Goal: Find specific page/section: Find specific page/section

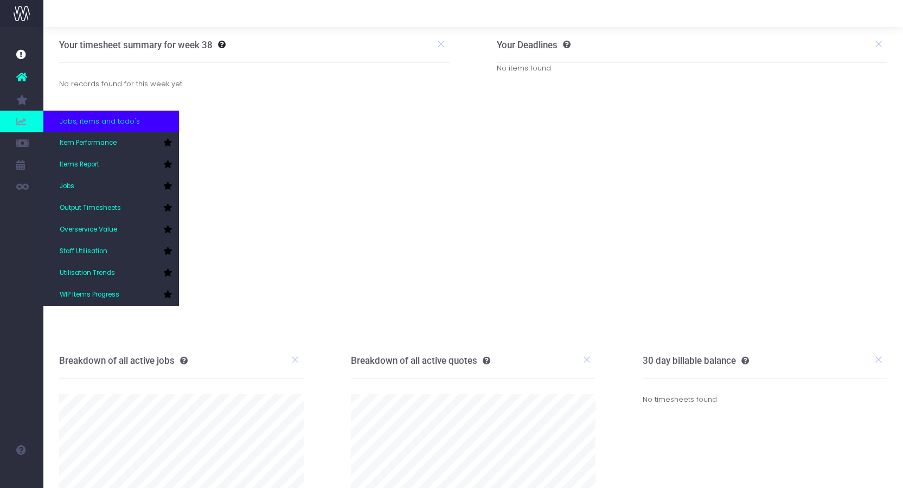
click at [23, 120] on icon at bounding box center [21, 121] width 11 height 12
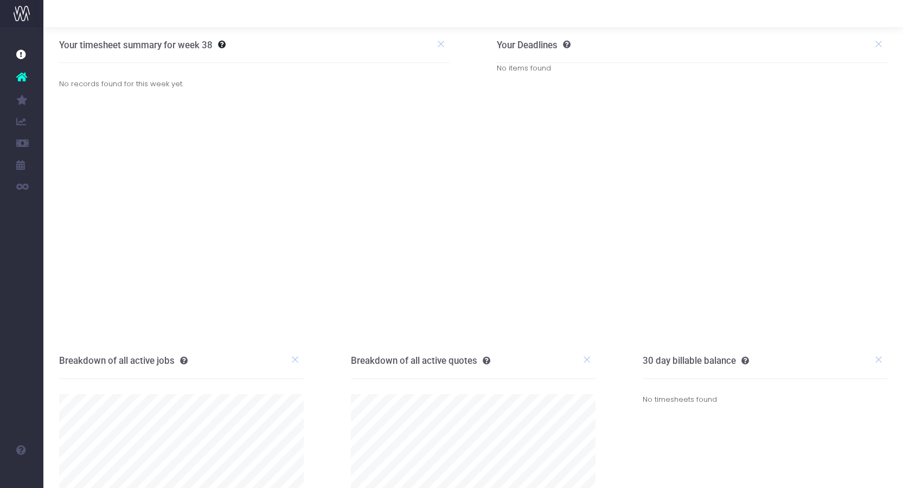
click at [60, 158] on link "Items Report" at bounding box center [51, 165] width 16 height 22
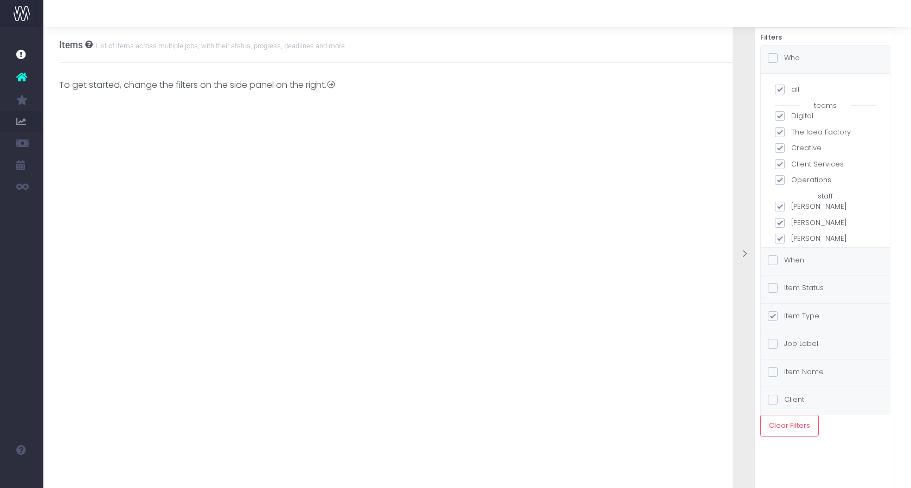
click at [691, 176] on div "Items List of items across multiple jobs, with their status, progress, deadline…" at bounding box center [476, 257] width 867 height 461
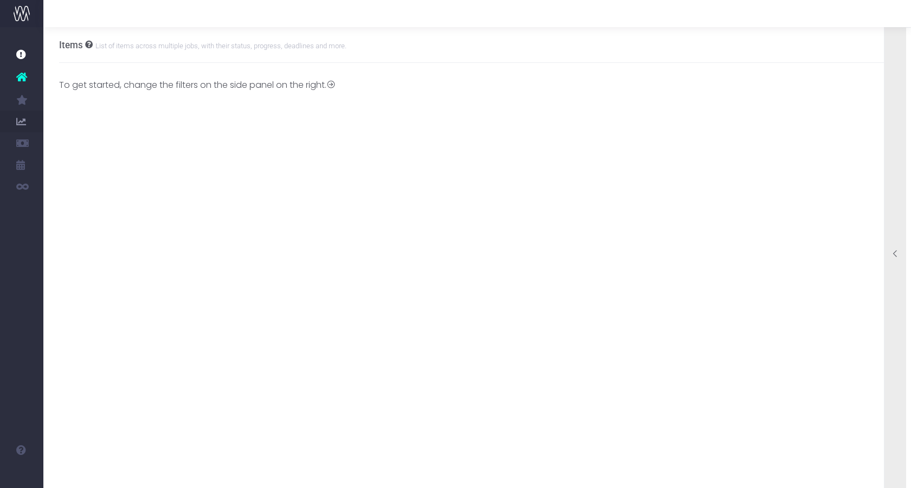
click at [899, 88] on div at bounding box center [895, 254] width 22 height 487
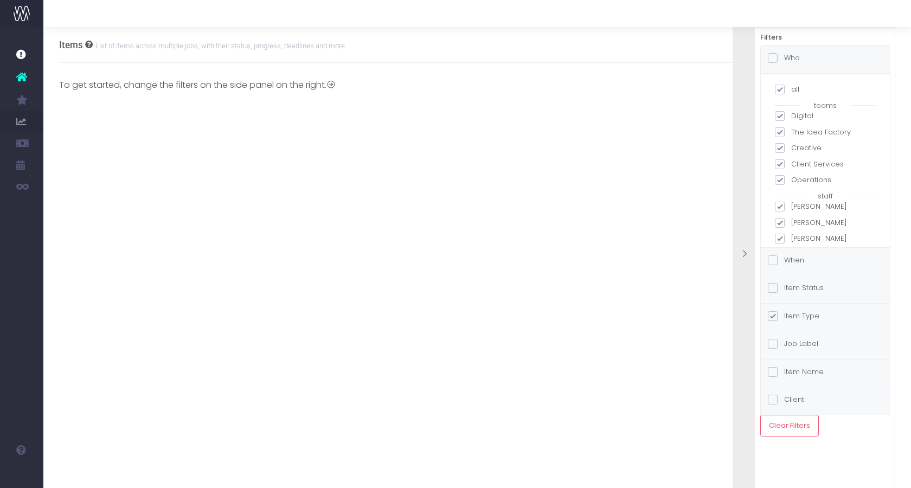
click at [792, 262] on label "When" at bounding box center [786, 260] width 36 height 11
click at [791, 262] on input "When" at bounding box center [787, 258] width 7 height 7
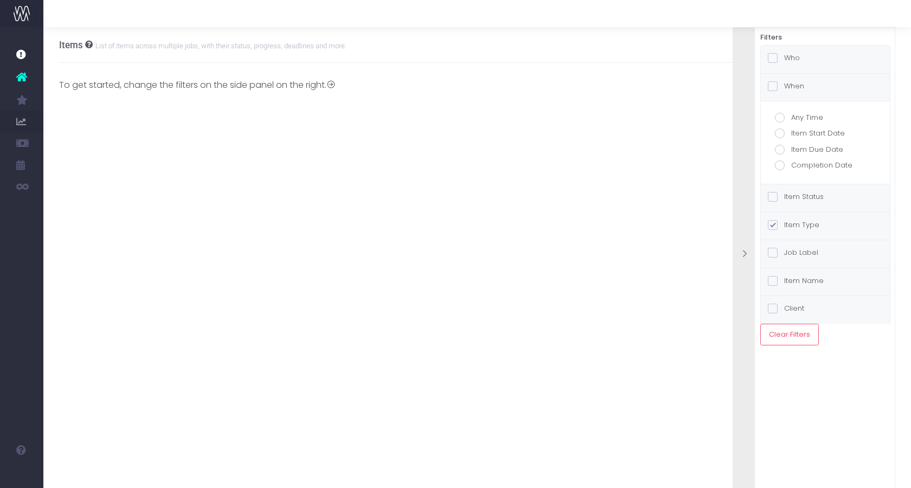
click at [779, 151] on span at bounding box center [780, 150] width 10 height 10
click at [791, 151] on input "Item Due Date" at bounding box center [794, 147] width 7 height 7
radio input "true"
checkbox input "true"
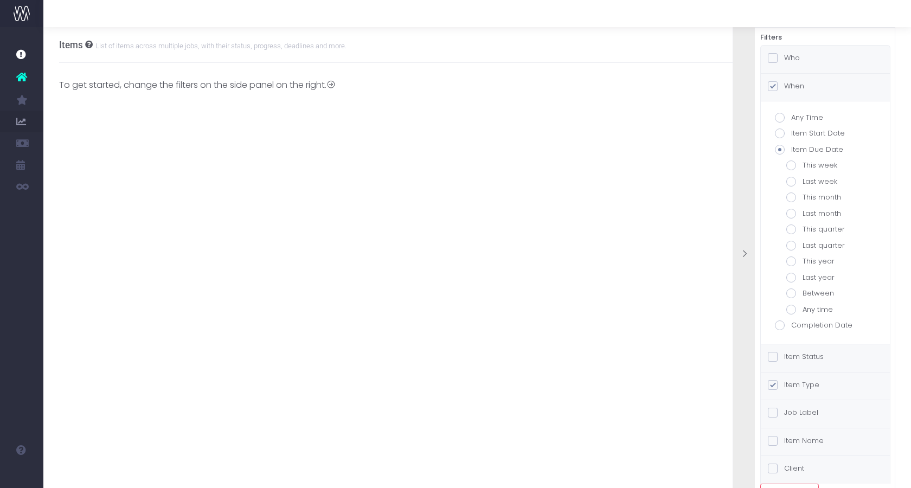
click at [793, 165] on span at bounding box center [791, 165] width 10 height 10
click at [802, 165] on input "This week" at bounding box center [805, 163] width 7 height 7
radio input "true"
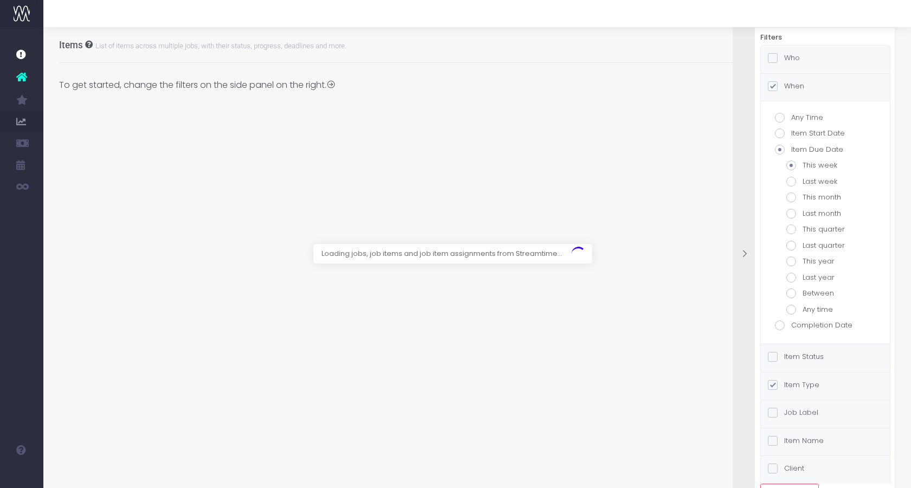
click at [661, 180] on div at bounding box center [455, 244] width 911 height 488
click at [747, 186] on div at bounding box center [744, 254] width 22 height 487
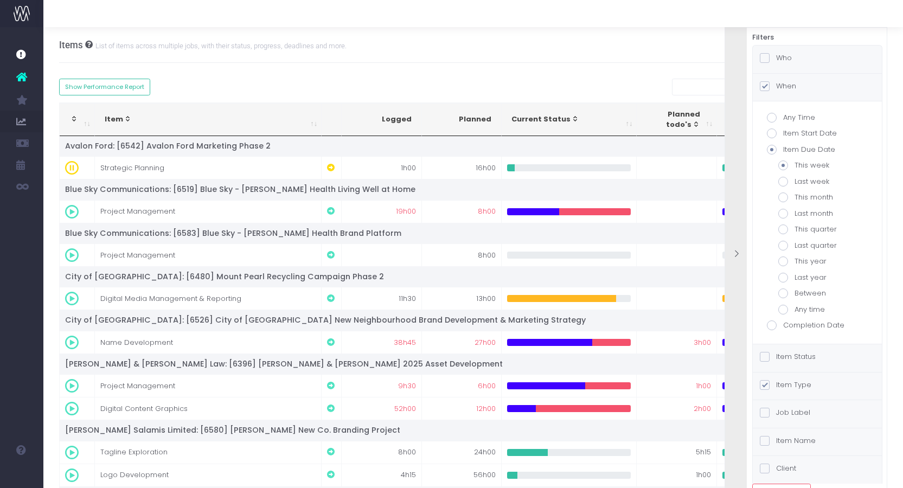
click at [612, 65] on div "To get started, change the filters on the side panel on the right. Staff Name T…" at bounding box center [473, 380] width 828 height 634
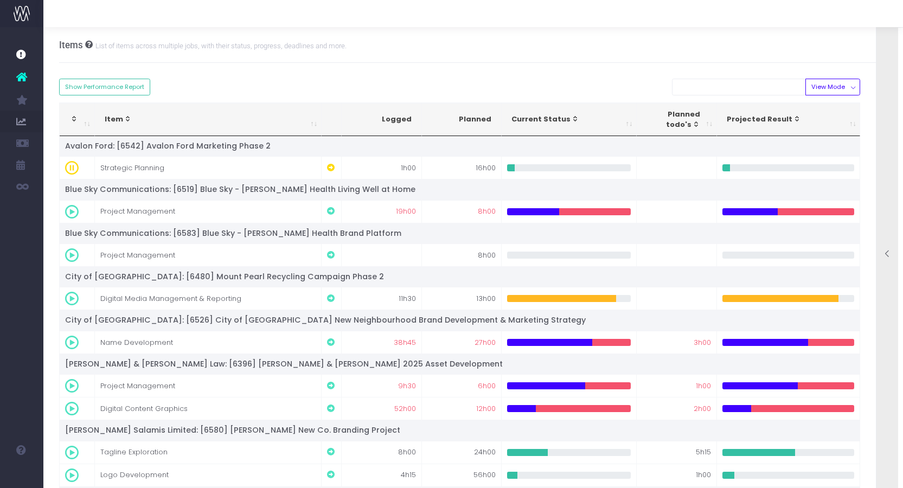
scroll to position [1, 0]
click at [893, 78] on div at bounding box center [887, 254] width 22 height 487
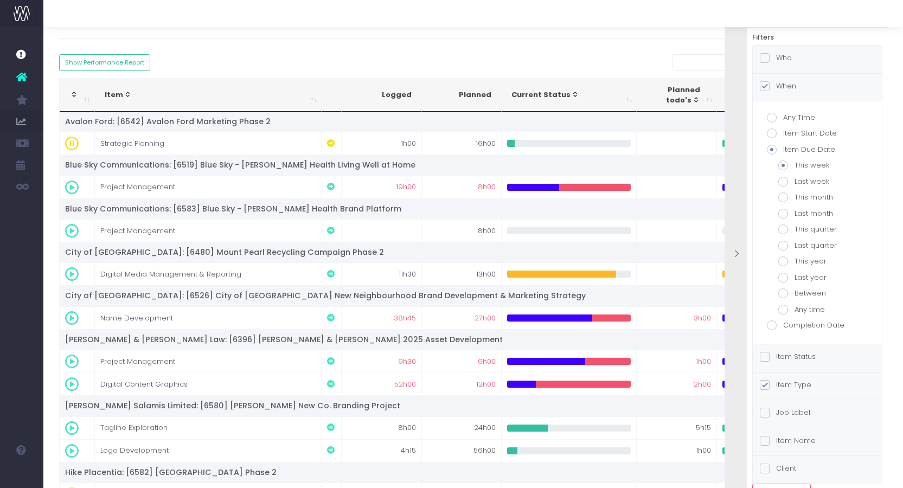
scroll to position [0, 0]
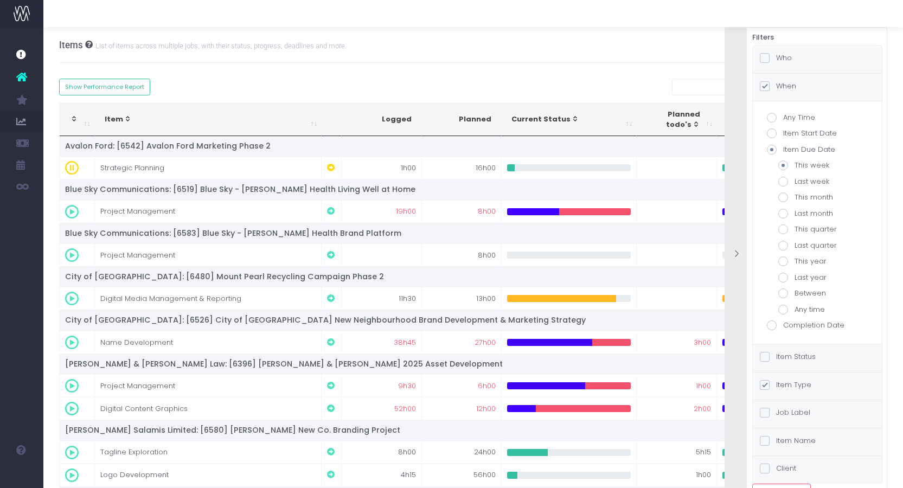
click at [778, 57] on label "Who" at bounding box center [776, 58] width 32 height 11
click at [778, 57] on input "Who" at bounding box center [779, 56] width 7 height 7
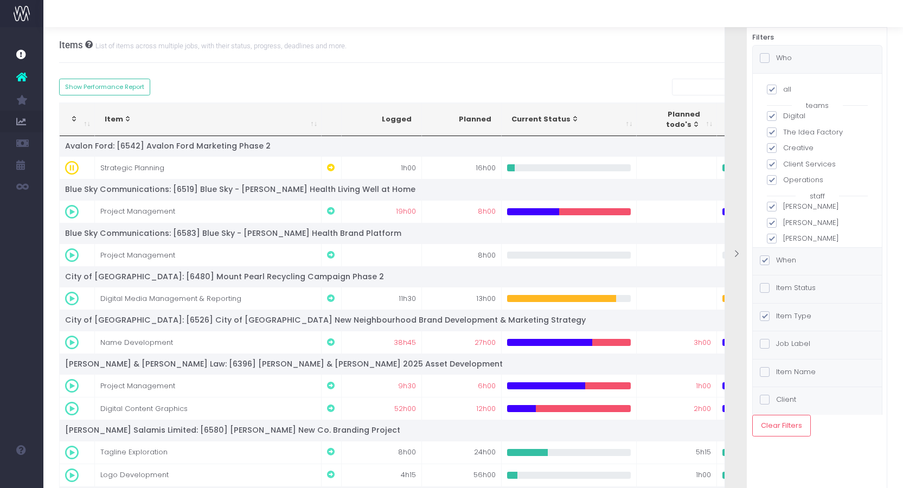
click at [774, 92] on span at bounding box center [772, 90] width 10 height 10
click at [783, 91] on input "all" at bounding box center [786, 87] width 7 height 7
checkbox input "false"
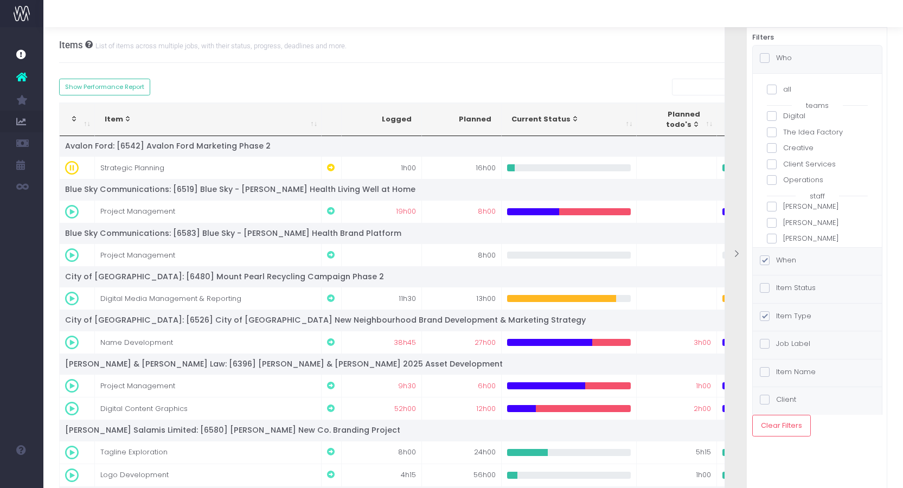
checkbox input "false"
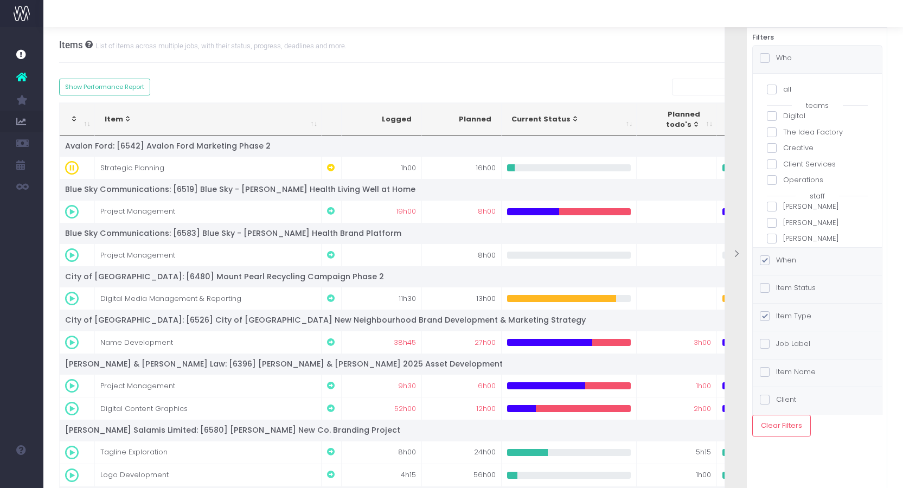
checkbox input "false"
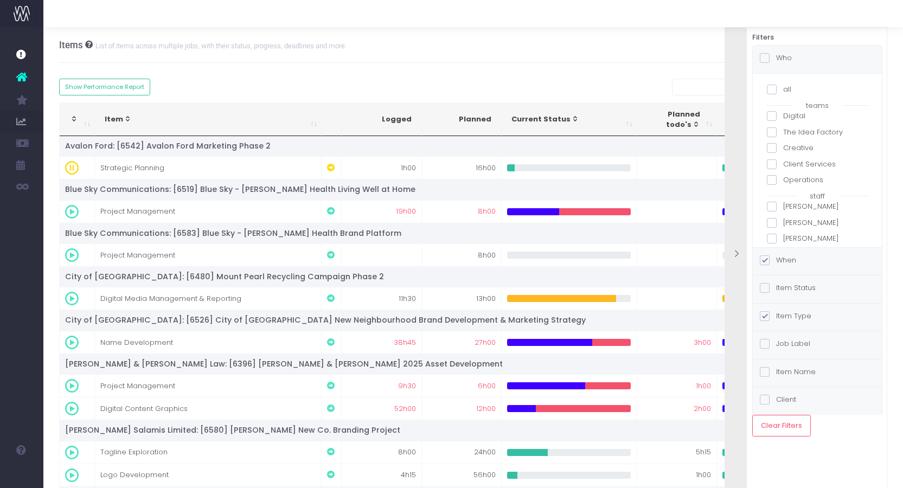
checkbox input "false"
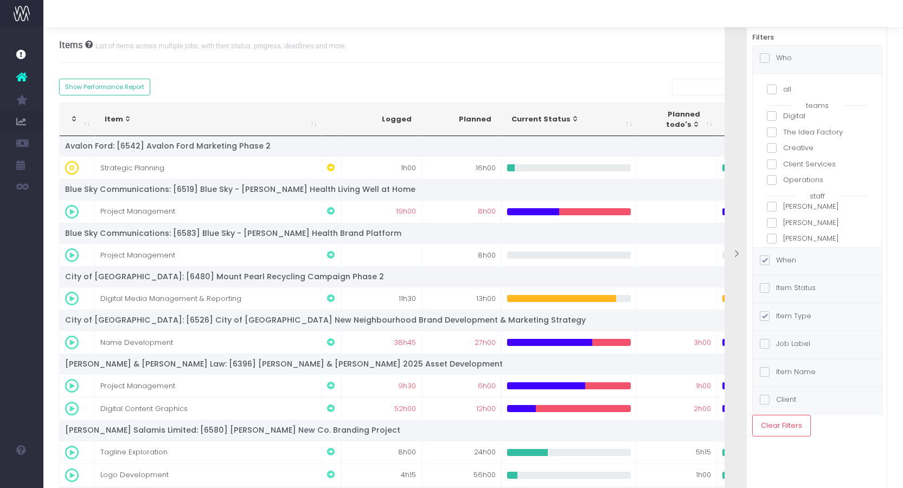
checkbox input "false"
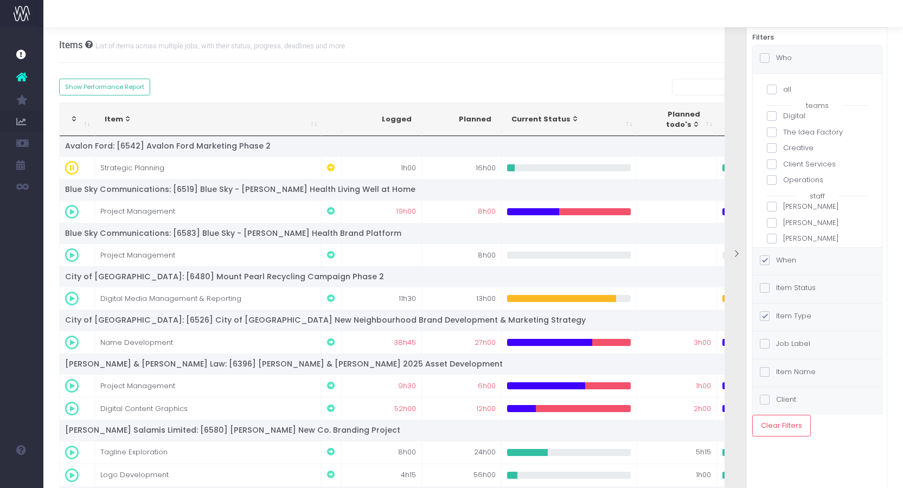
checkbox input "false"
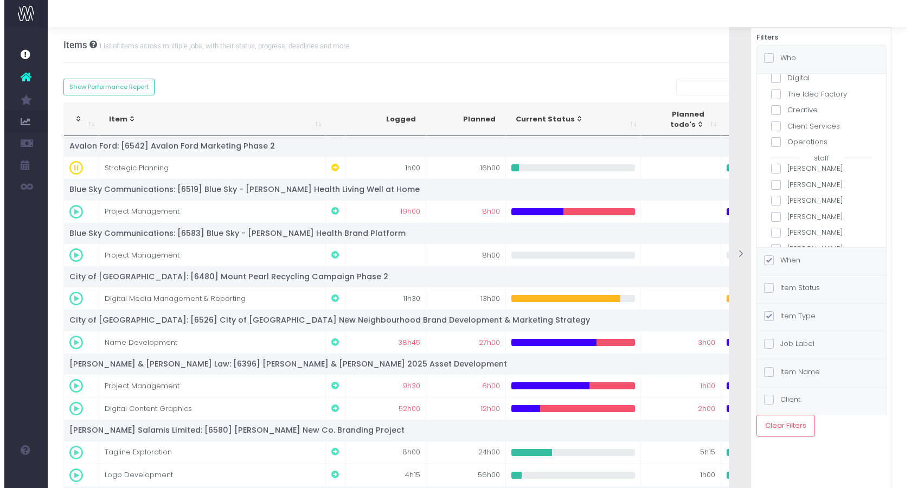
scroll to position [54, 0]
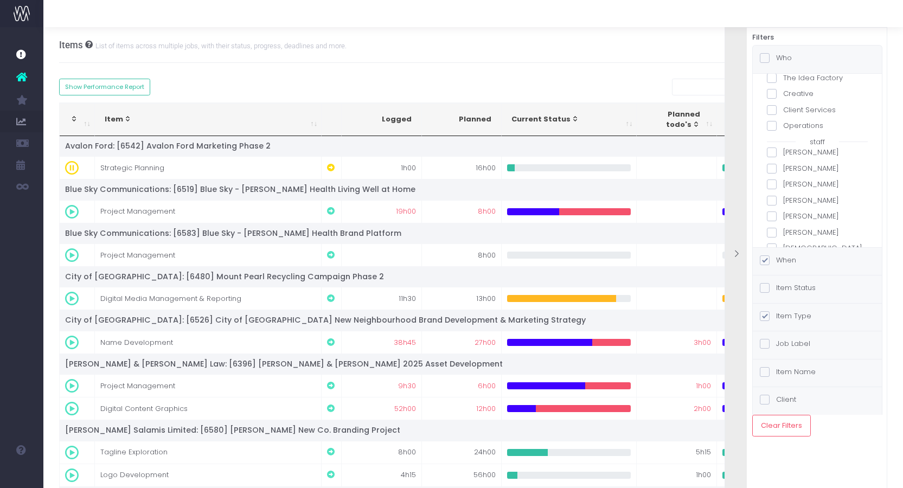
click at [771, 156] on span at bounding box center [772, 152] width 10 height 10
click at [783, 154] on input "[PERSON_NAME]" at bounding box center [786, 150] width 7 height 7
checkbox input "true"
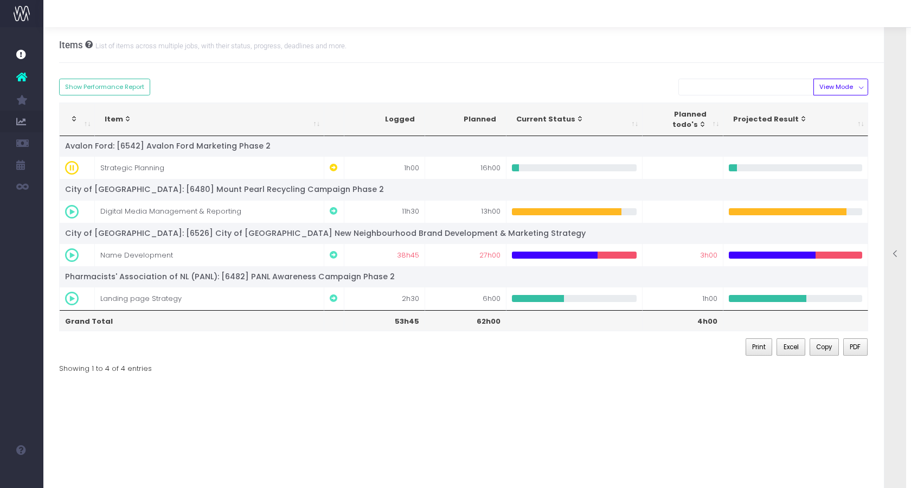
click at [888, 134] on div at bounding box center [895, 254] width 22 height 487
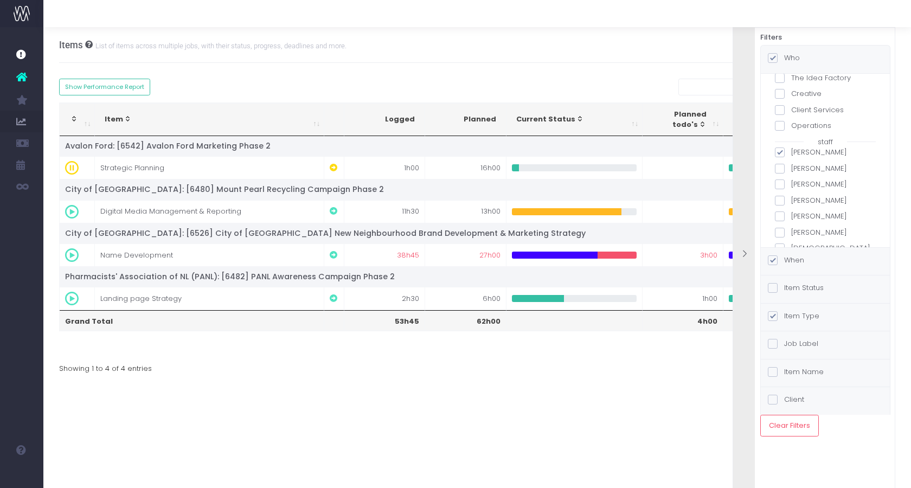
click at [772, 152] on div "all teams Digital The Idea Factory Creative Client Services Operations staff [P…" at bounding box center [825, 160] width 129 height 173
click at [782, 151] on span at bounding box center [780, 152] width 10 height 10
click at [791, 151] on input "[PERSON_NAME]" at bounding box center [794, 150] width 7 height 7
checkbox input "false"
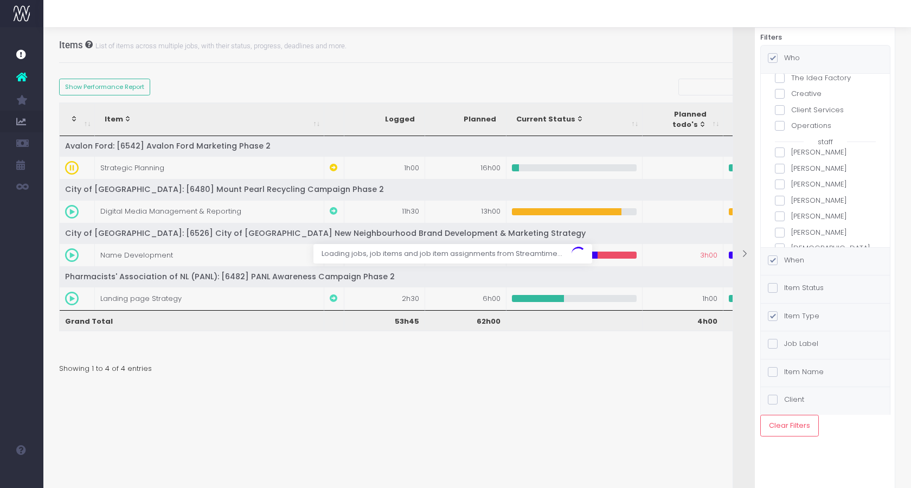
click at [782, 167] on span at bounding box center [780, 169] width 10 height 10
click at [791, 167] on input "[PERSON_NAME]" at bounding box center [794, 166] width 7 height 7
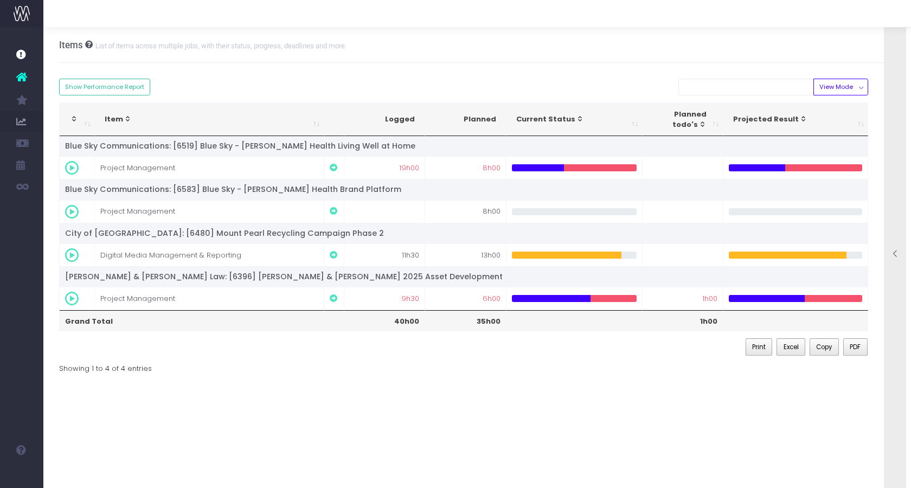
click at [898, 156] on div at bounding box center [895, 254] width 22 height 487
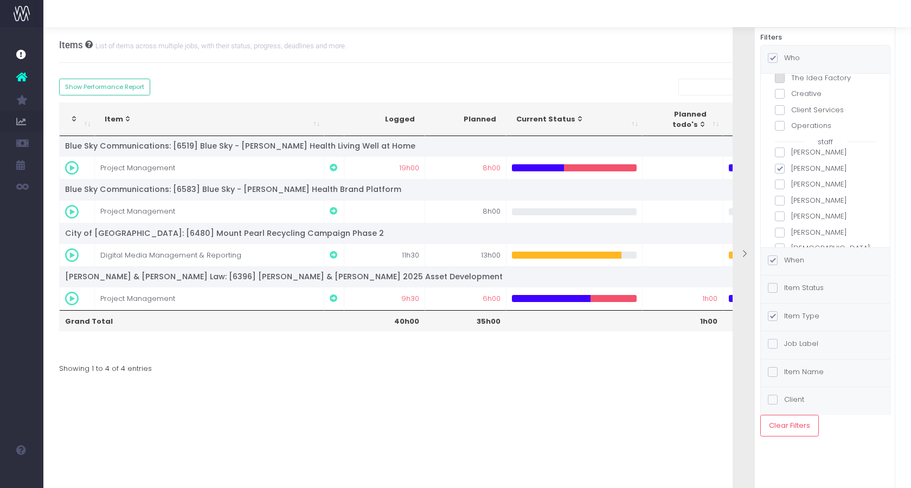
click at [778, 169] on span at bounding box center [780, 169] width 10 height 10
click at [791, 169] on input "[PERSON_NAME]" at bounding box center [794, 166] width 7 height 7
checkbox input "false"
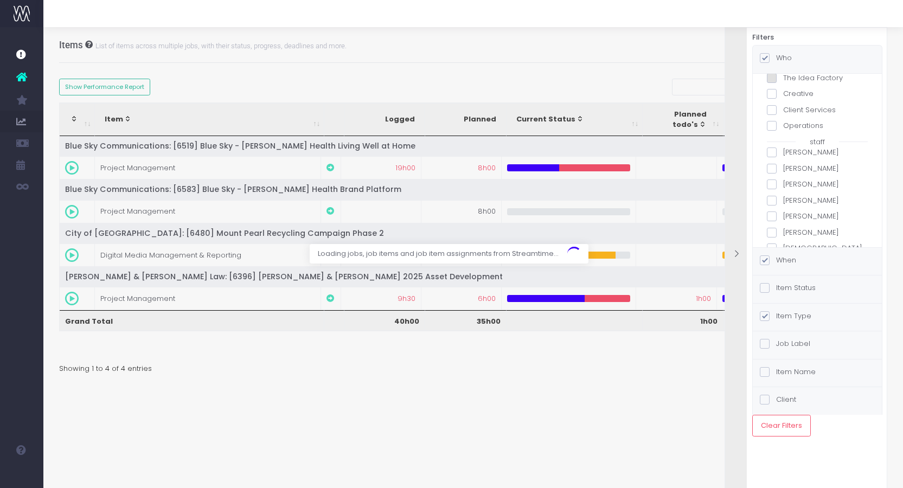
click at [781, 185] on label "[PERSON_NAME]" at bounding box center [817, 184] width 101 height 11
click at [783, 185] on input "[PERSON_NAME]" at bounding box center [786, 182] width 7 height 7
checkbox input "true"
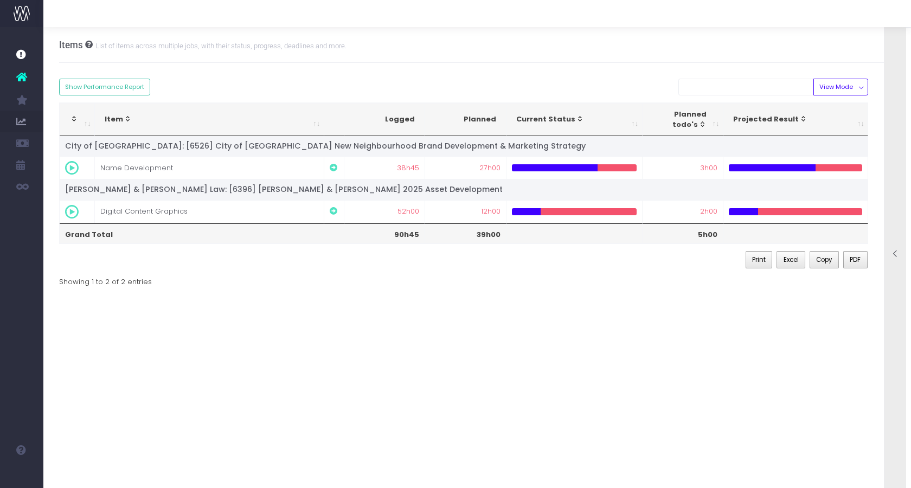
click at [55, 321] on div "Items List of items across multiple jobs, with their status, progress, deadline…" at bounding box center [476, 257] width 867 height 461
click at [57, 314] on div "Items List of items across multiple jobs, with their status, progress, deadline…" at bounding box center [476, 257] width 867 height 461
drag, startPoint x: 52, startPoint y: 321, endPoint x: 53, endPoint y: 316, distance: 5.5
click at [52, 321] on div "Items List of items across multiple jobs, with their status, progress, deadline…" at bounding box center [476, 257] width 867 height 461
